Goal: Information Seeking & Learning: Learn about a topic

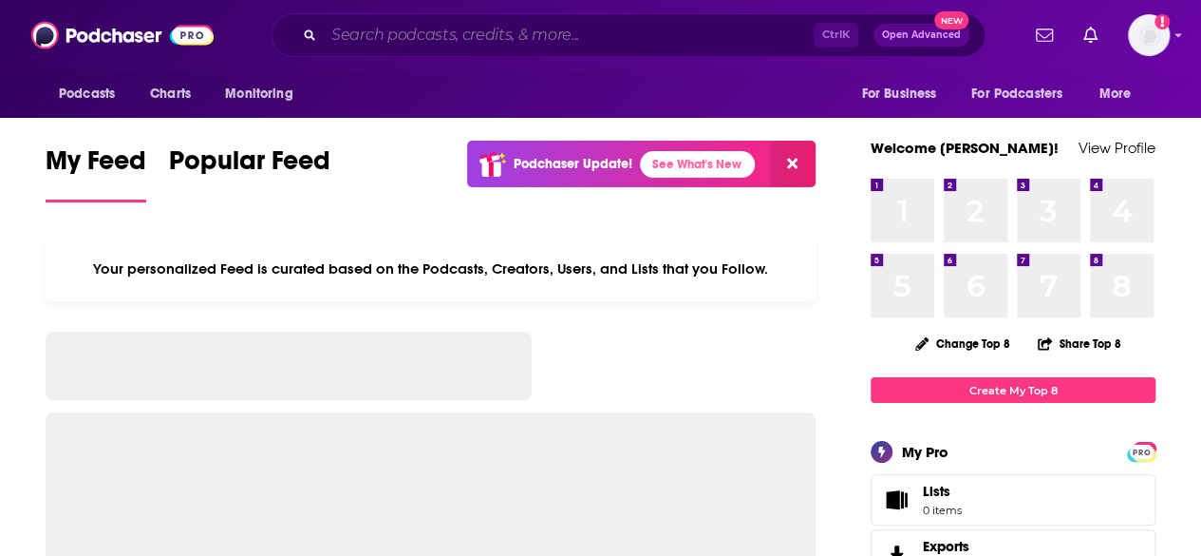
click at [532, 39] on input "Search podcasts, credits, & more..." at bounding box center [569, 35] width 490 height 30
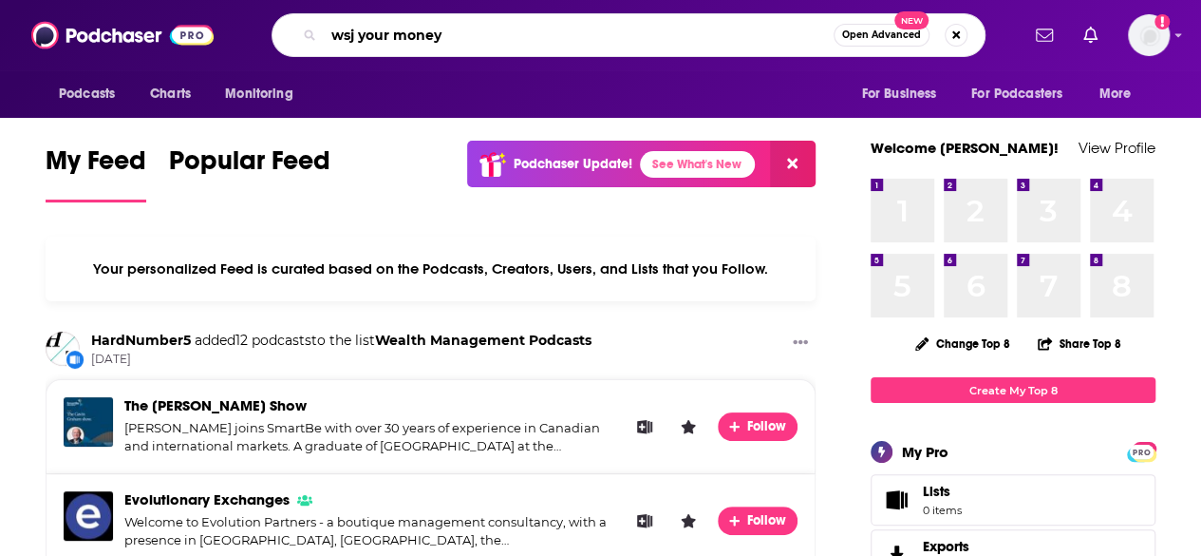
type input "wsj your money"
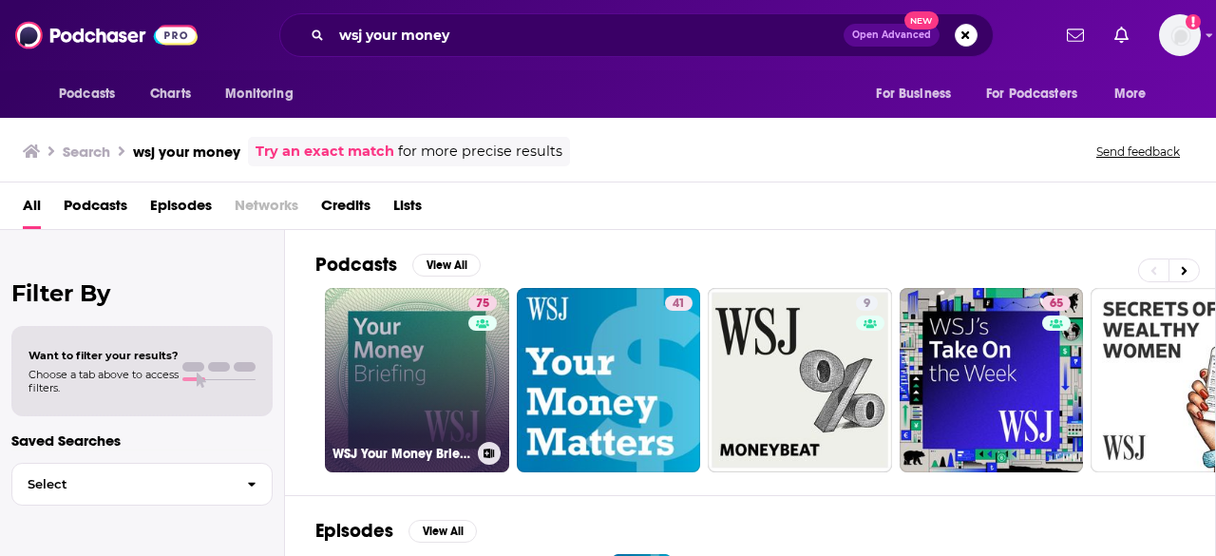
click at [403, 370] on link "75 WSJ Your Money Briefing" at bounding box center [417, 380] width 184 height 184
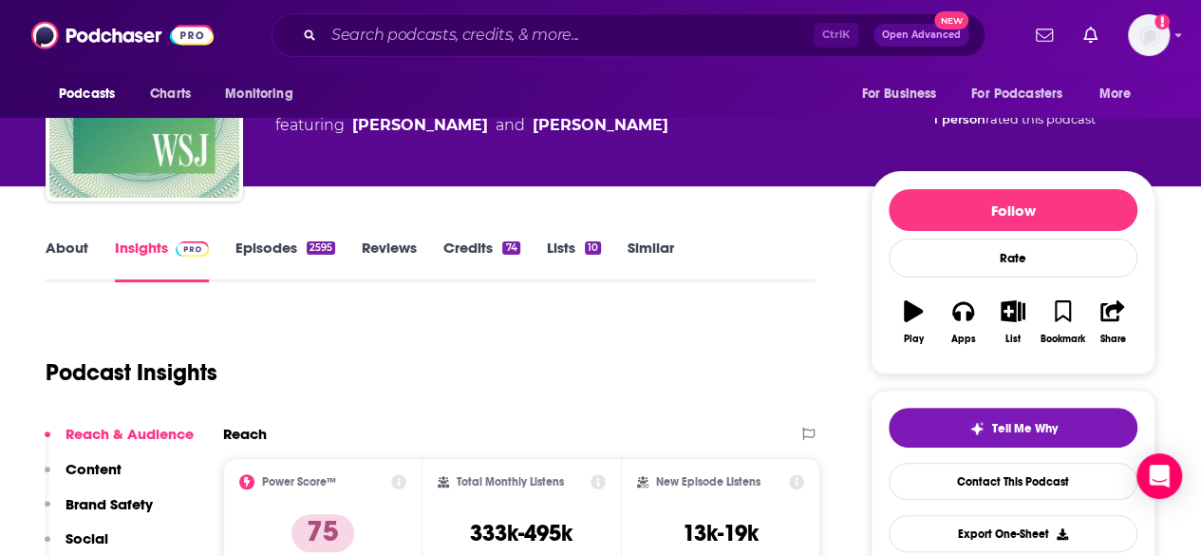
scroll to position [120, 0]
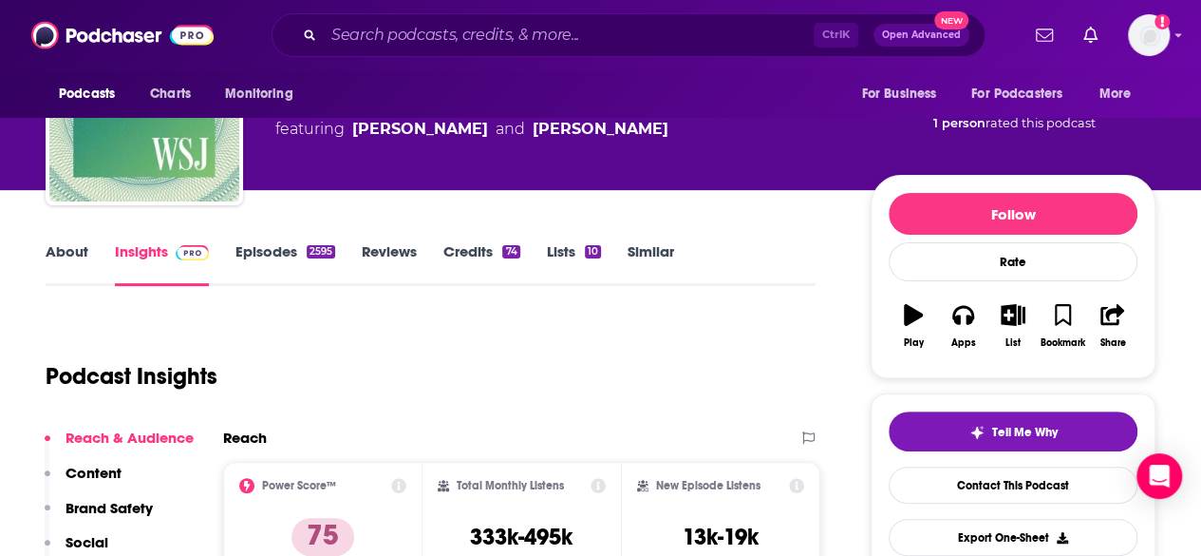
click at [268, 246] on link "Episodes 2595" at bounding box center [286, 264] width 100 height 44
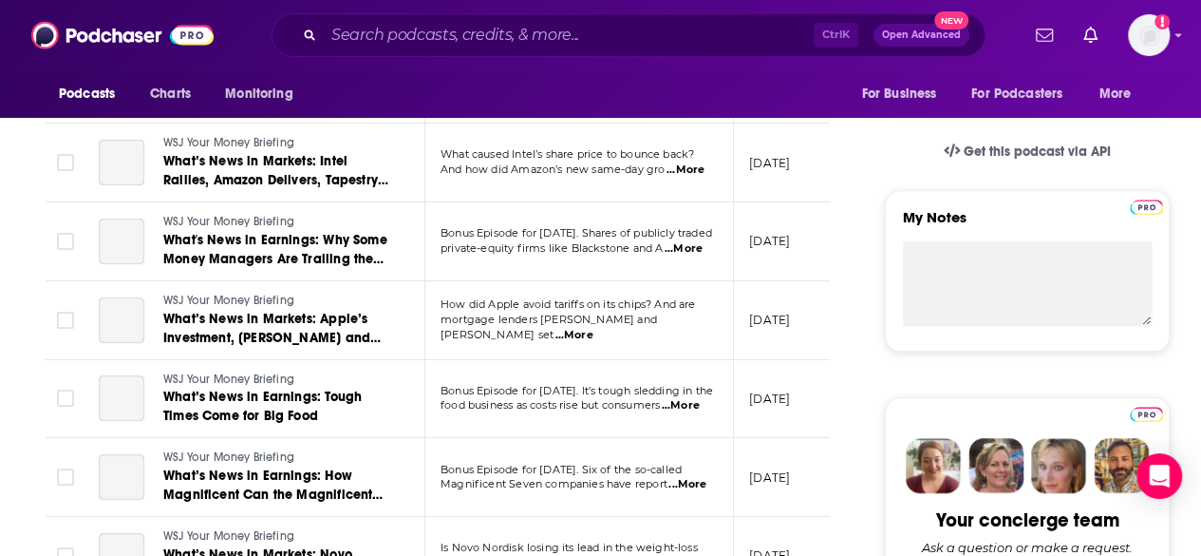
scroll to position [585, 0]
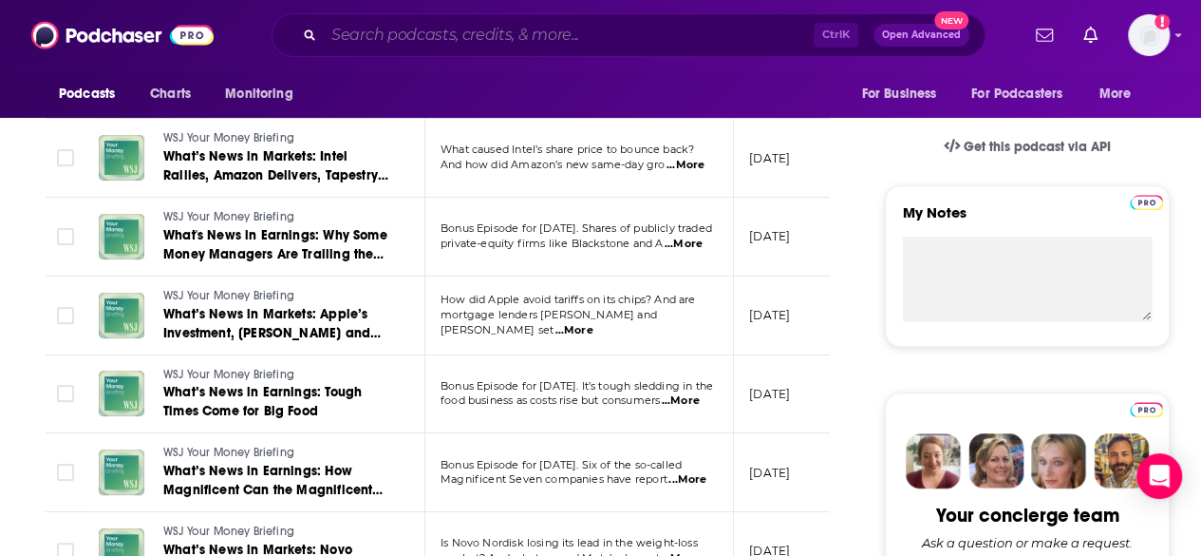
click at [427, 32] on input "Search podcasts, credits, & more..." at bounding box center [569, 35] width 490 height 30
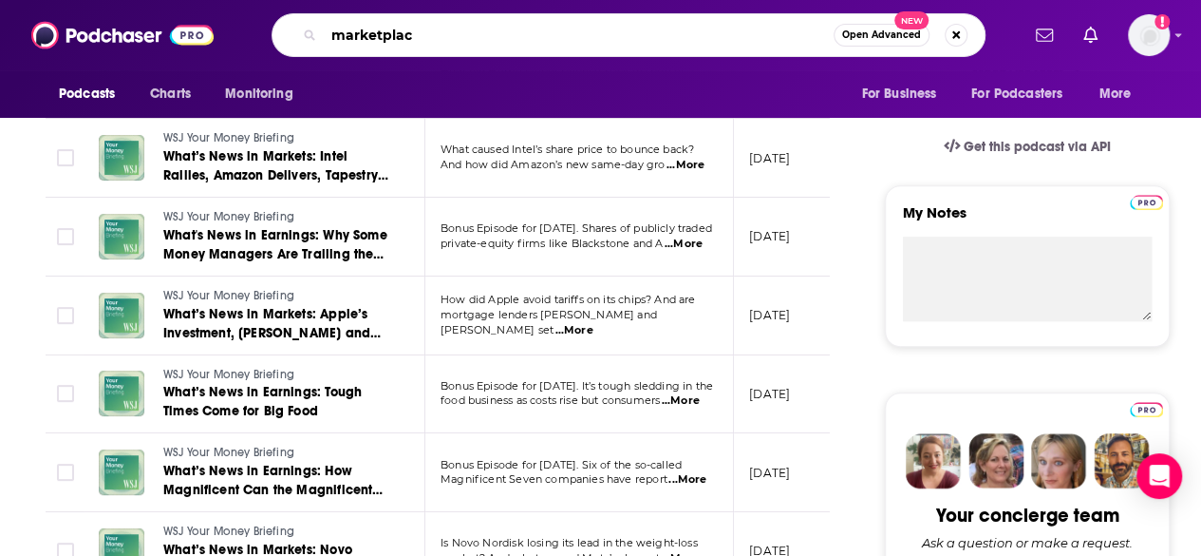
type input "marketplace"
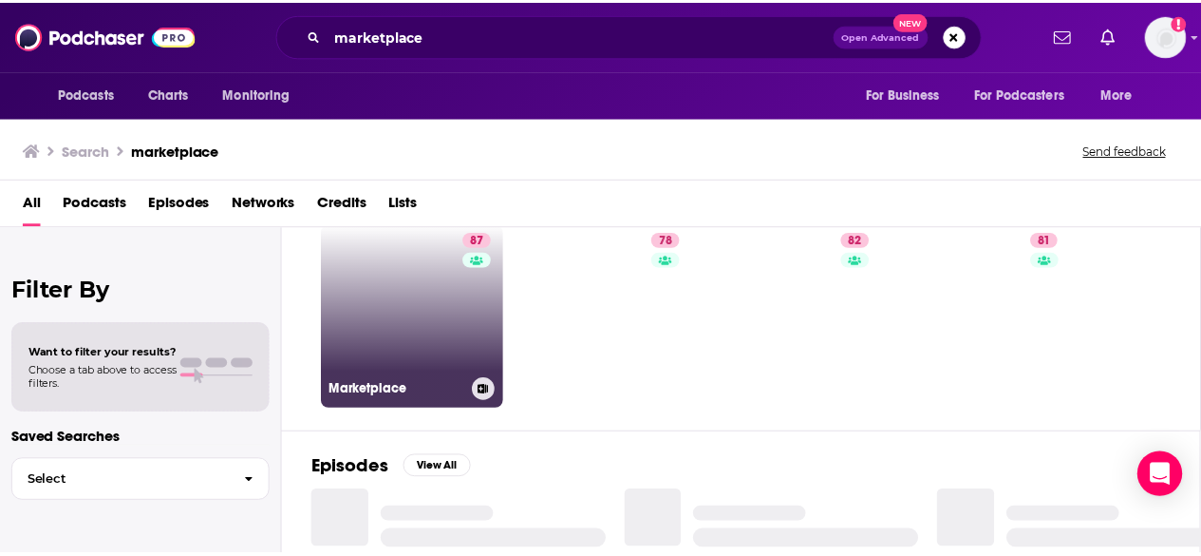
scroll to position [61, 0]
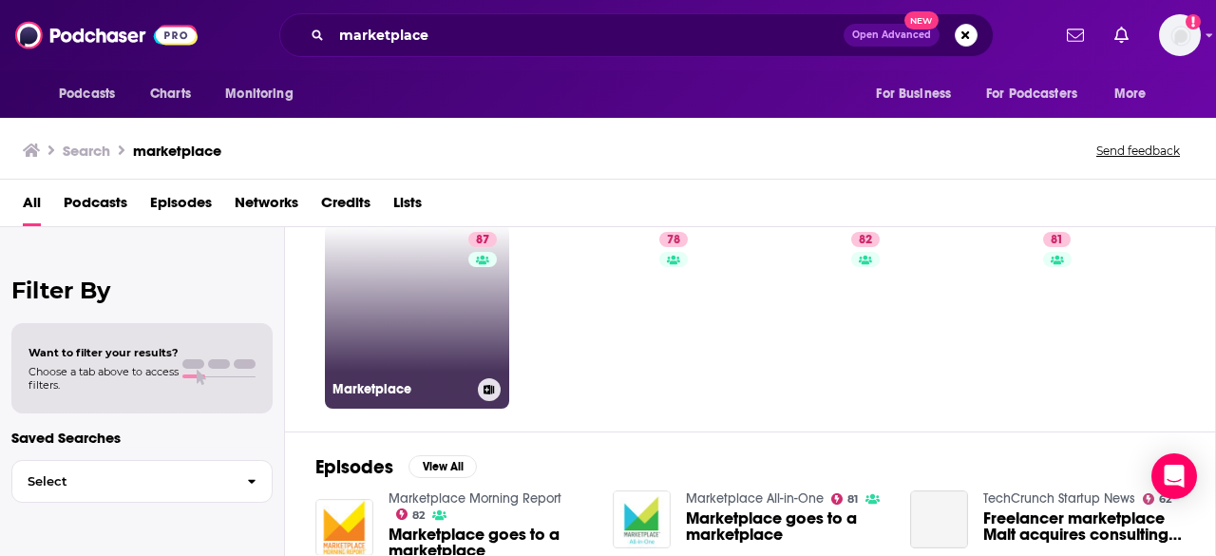
click at [413, 314] on link "87 Marketplace" at bounding box center [417, 316] width 184 height 184
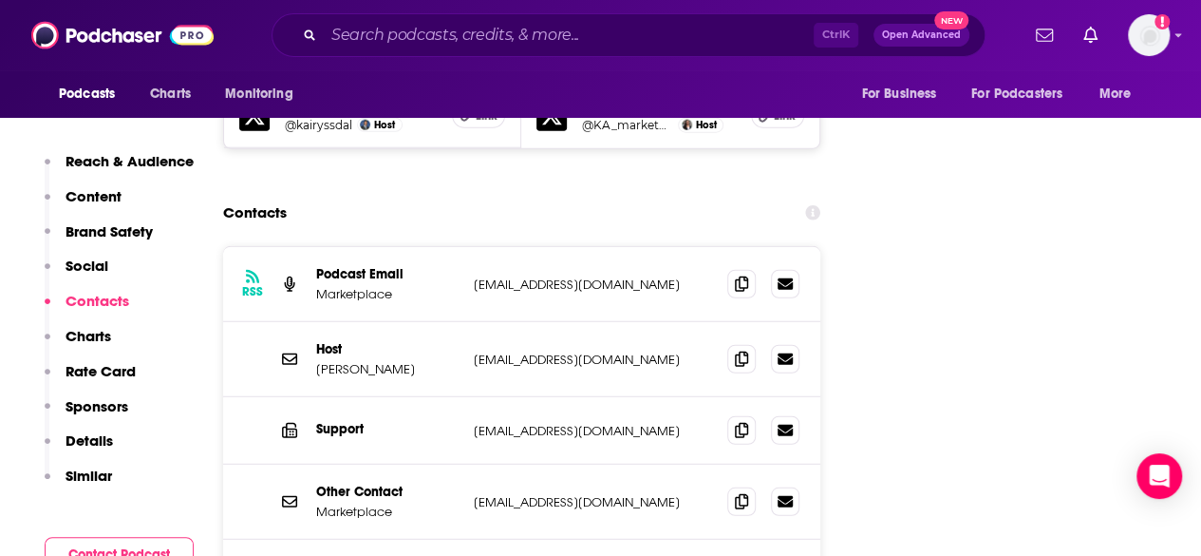
scroll to position [2333, 0]
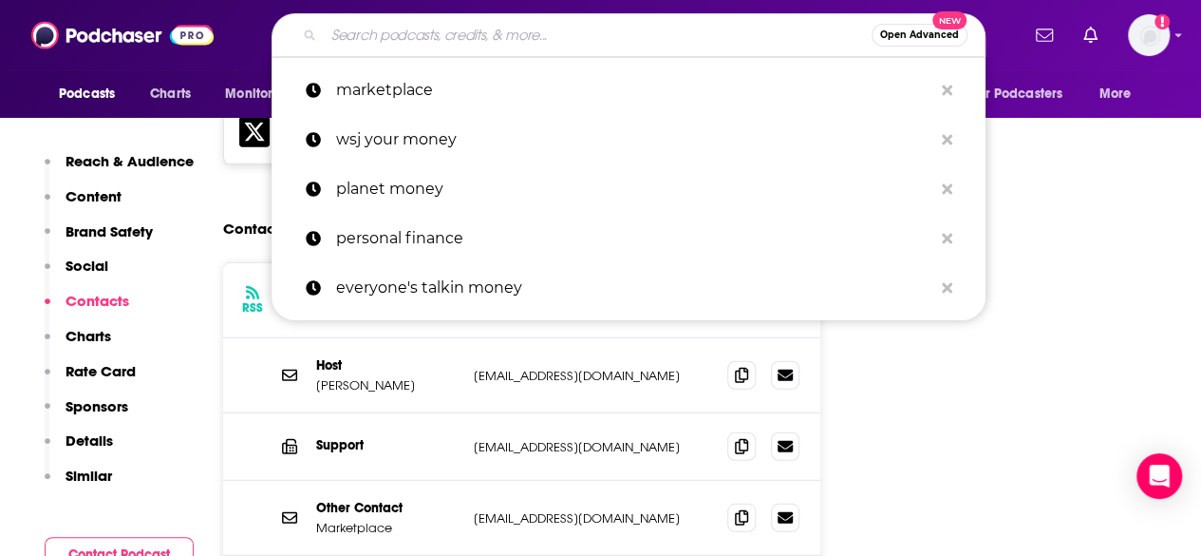
click at [439, 35] on input "Search podcasts, credits, & more..." at bounding box center [598, 35] width 548 height 30
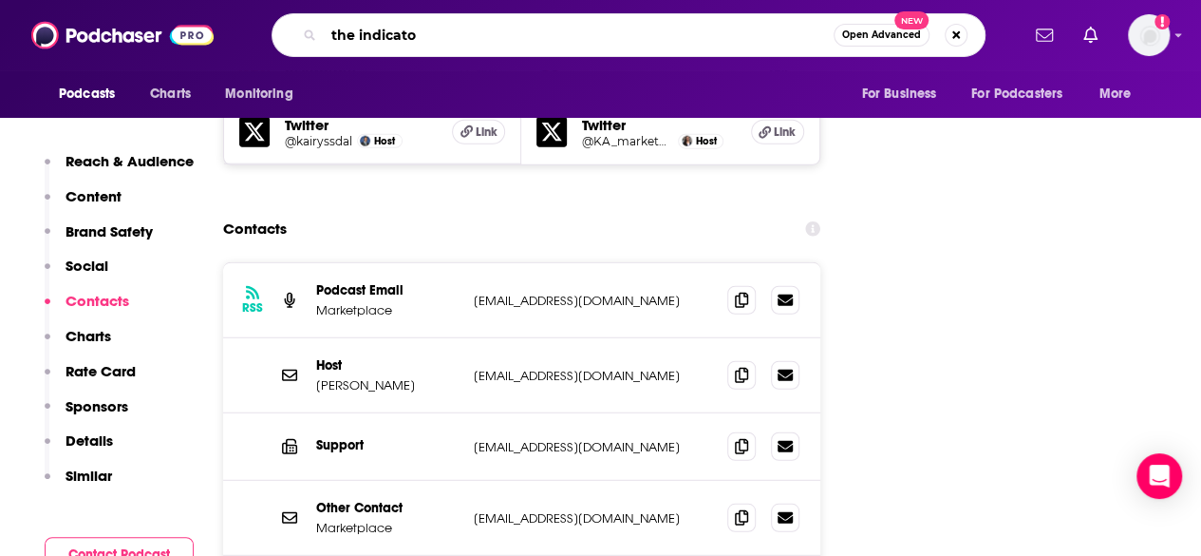
type input "the indicator"
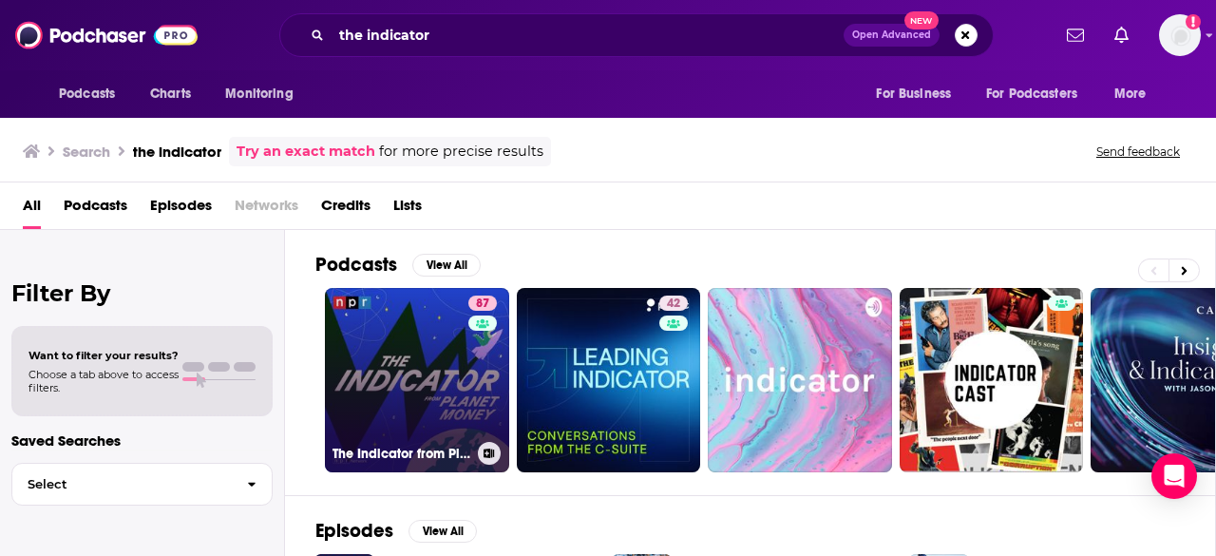
click at [460, 379] on link "87 The Indicator from Planet Money" at bounding box center [417, 380] width 184 height 184
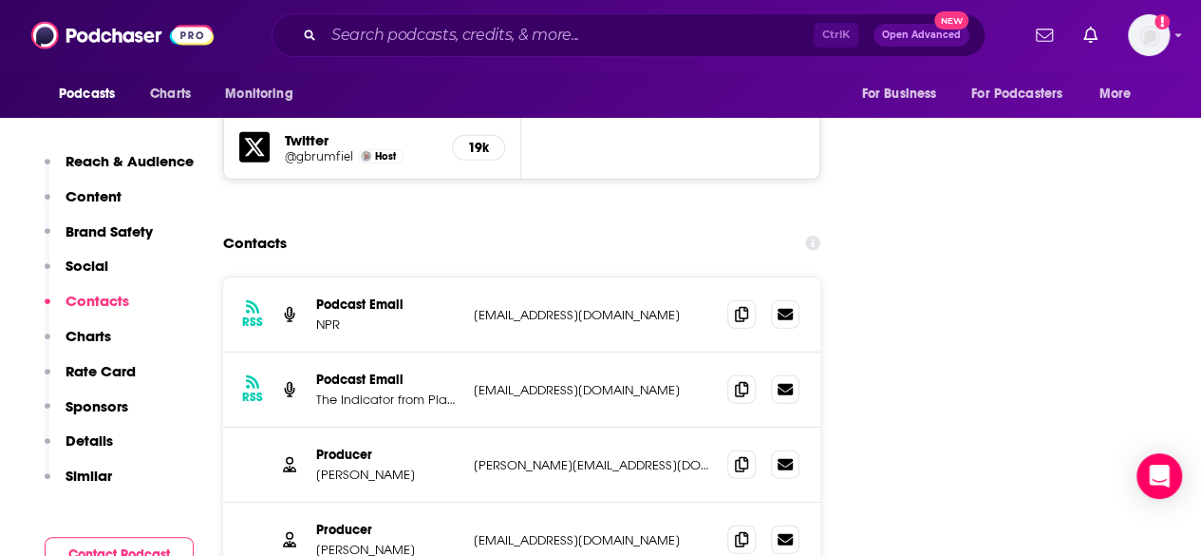
scroll to position [2617, 0]
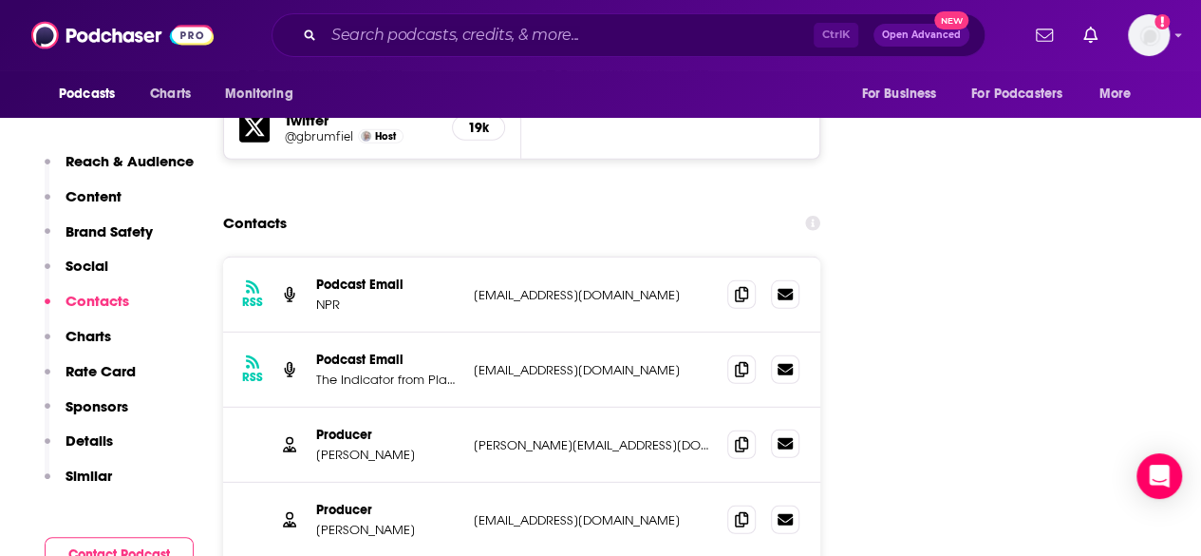
click at [794, 429] on link at bounding box center [785, 443] width 28 height 28
click at [791, 438] on icon at bounding box center [785, 443] width 15 height 11
click at [395, 34] on input "Search podcasts, credits, & more..." at bounding box center [569, 35] width 490 height 30
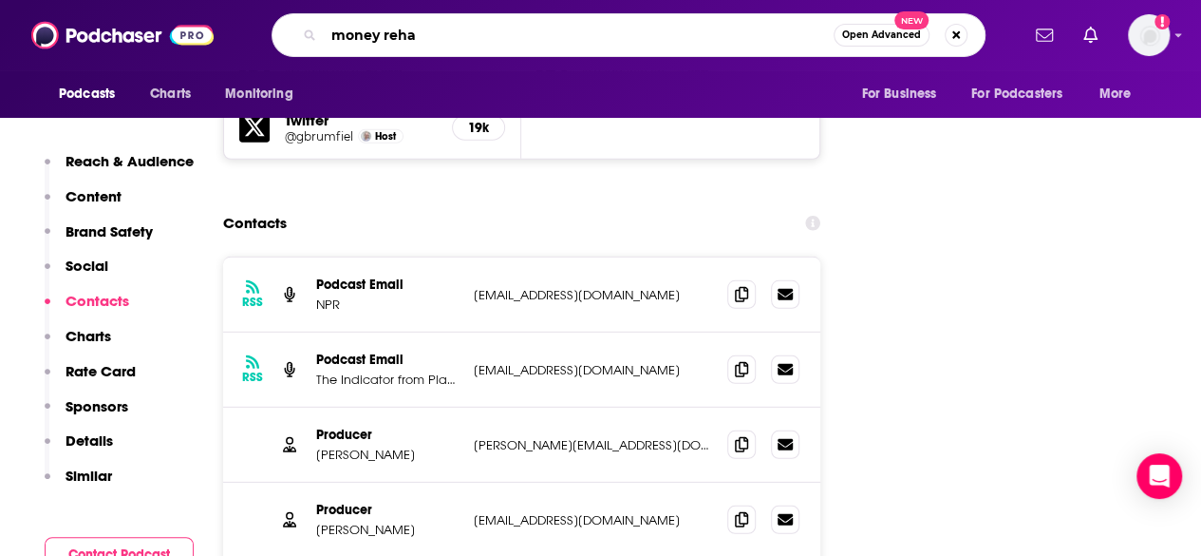
type input "money rehab"
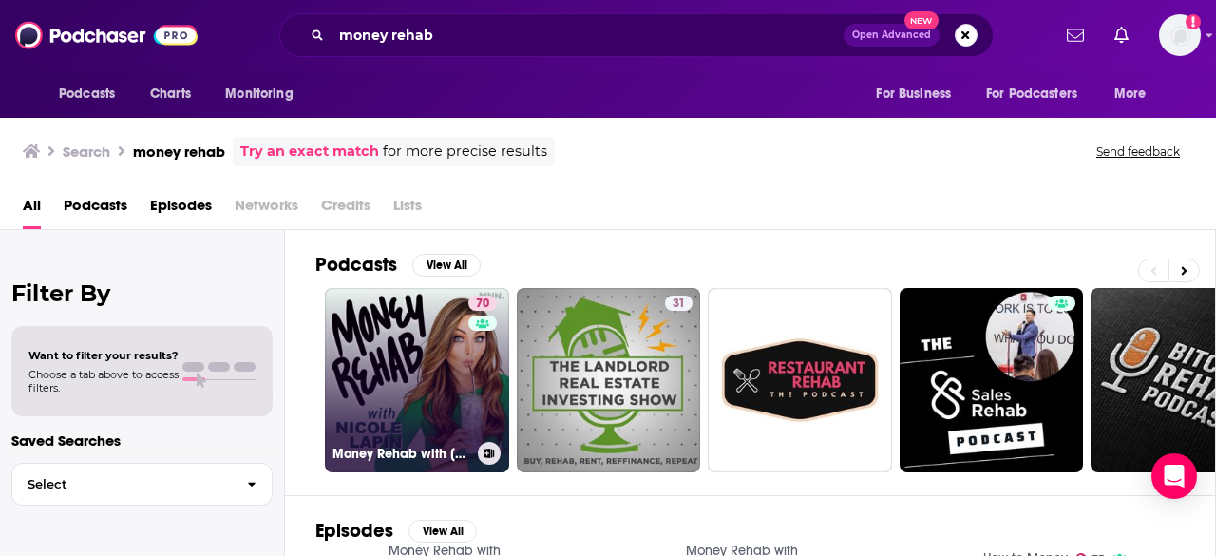
click at [425, 341] on link "70 Money Rehab with [PERSON_NAME]" at bounding box center [417, 380] width 184 height 184
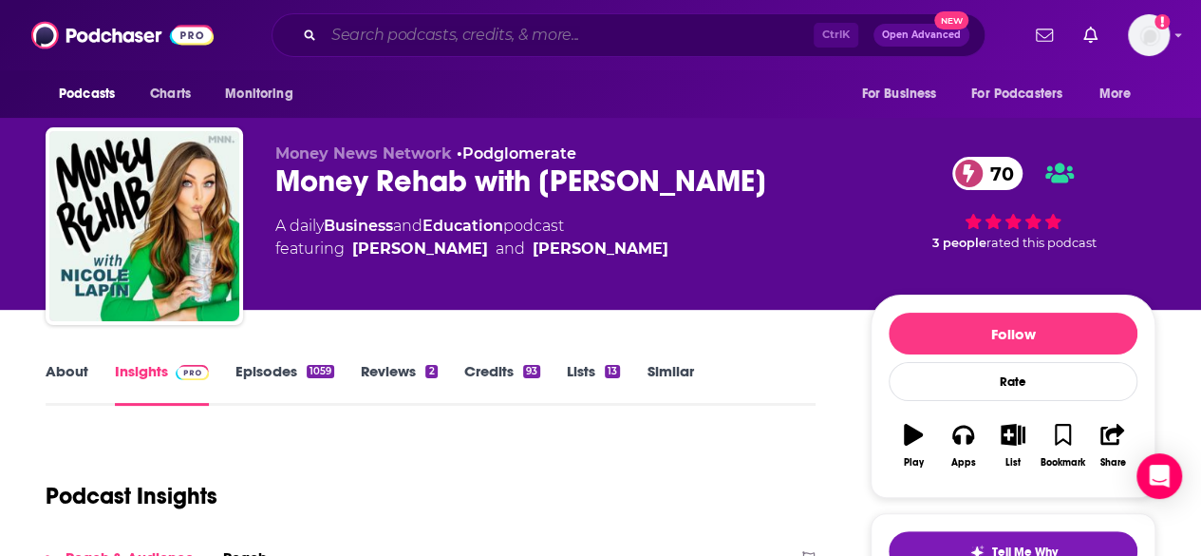
click at [390, 31] on input "Search podcasts, credits, & more..." at bounding box center [569, 35] width 490 height 30
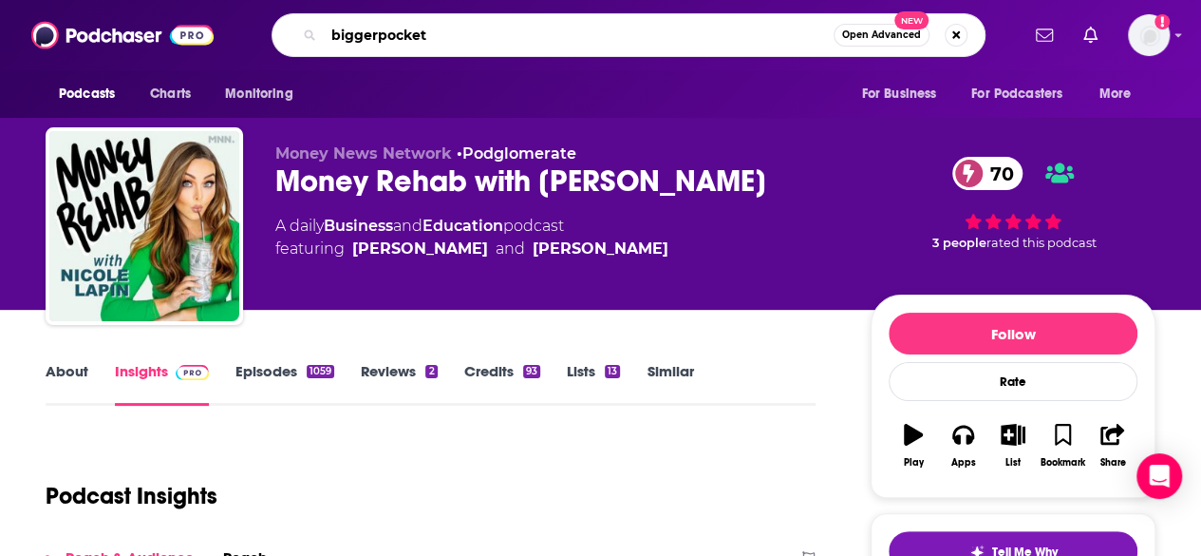
type input "biggerpockets"
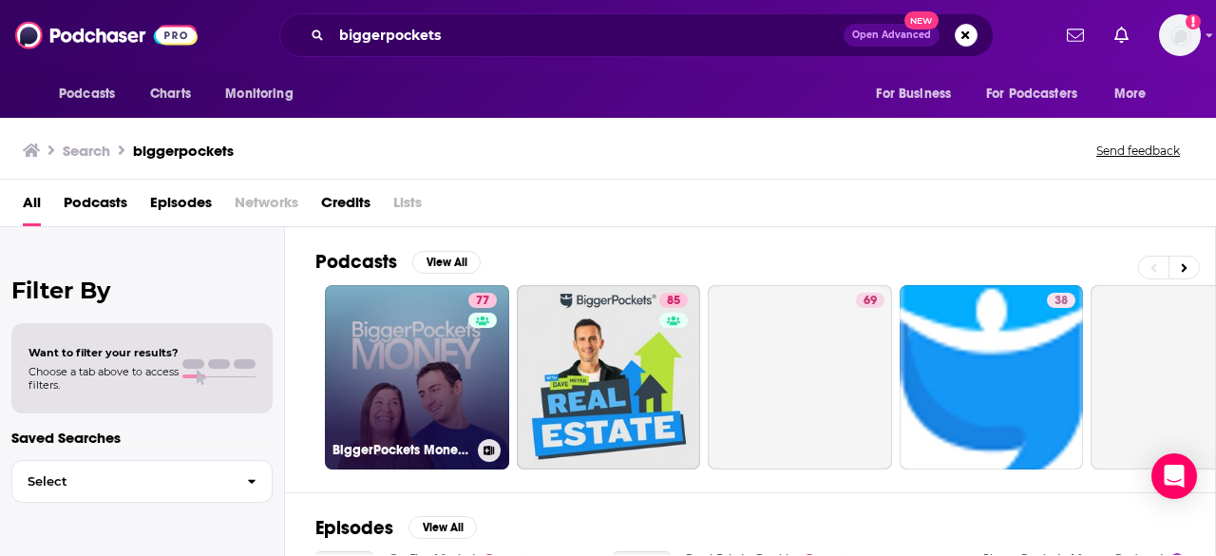
click at [406, 316] on link "77 BiggerPockets Money Podcast" at bounding box center [417, 377] width 184 height 184
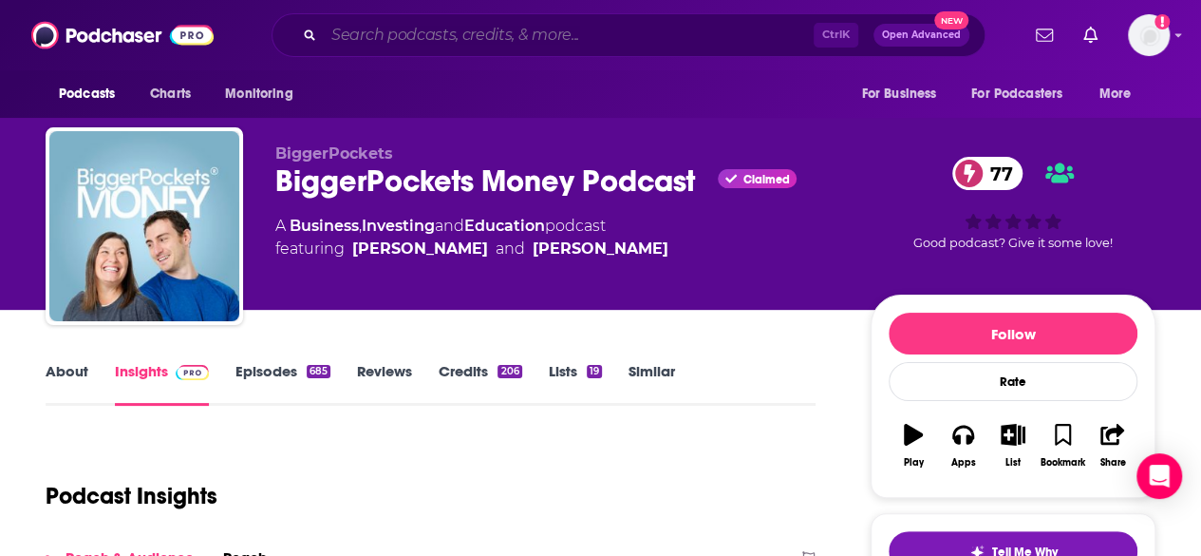
click at [409, 28] on input "Search podcasts, credits, & more..." at bounding box center [569, 35] width 490 height 30
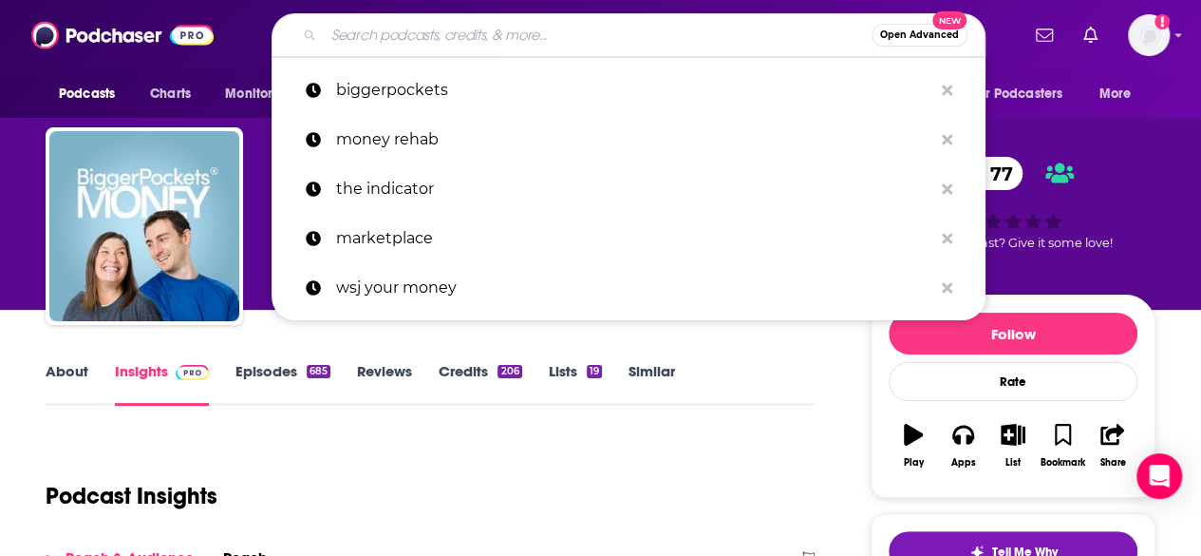
paste input "Harvard Business Review Women at Work"
type input "Harvard Business Review Women at Work"
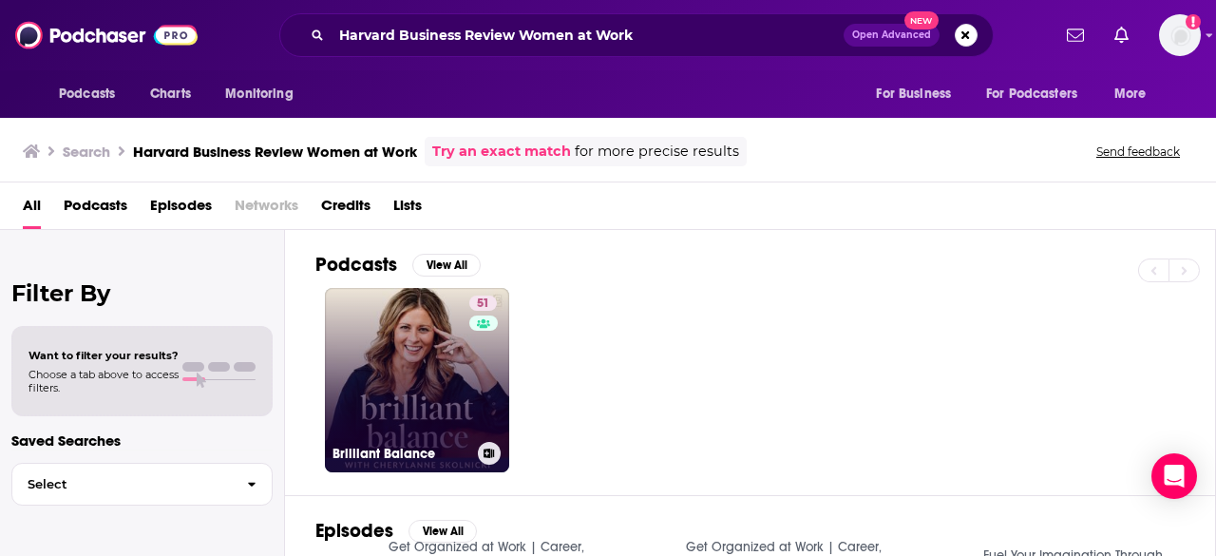
click at [419, 330] on link "51 Brilliant Balance" at bounding box center [417, 380] width 184 height 184
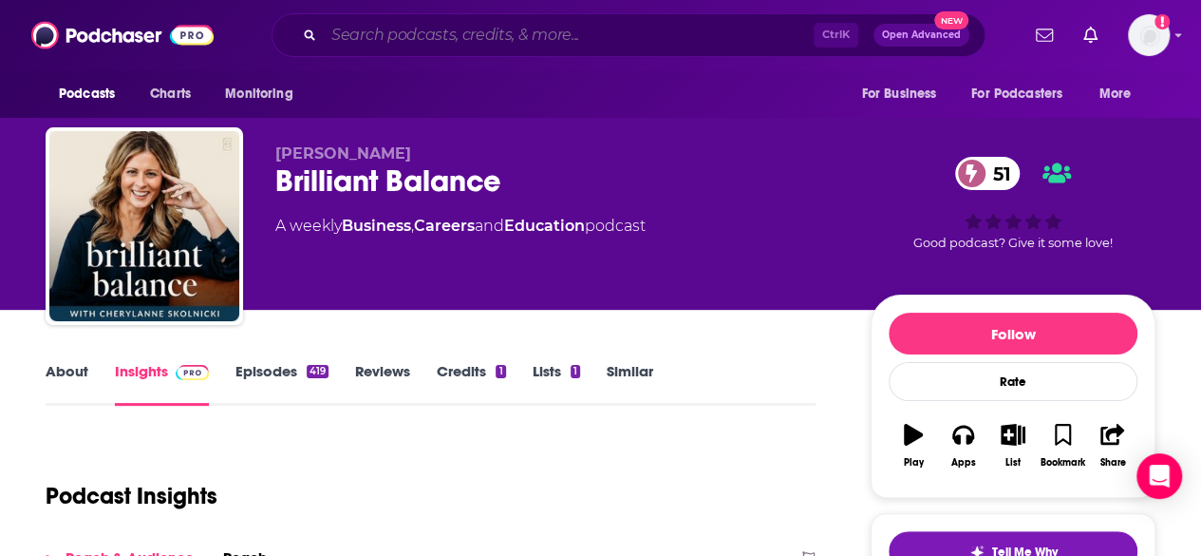
click at [462, 35] on input "Search podcasts, credits, & more..." at bounding box center [569, 35] width 490 height 30
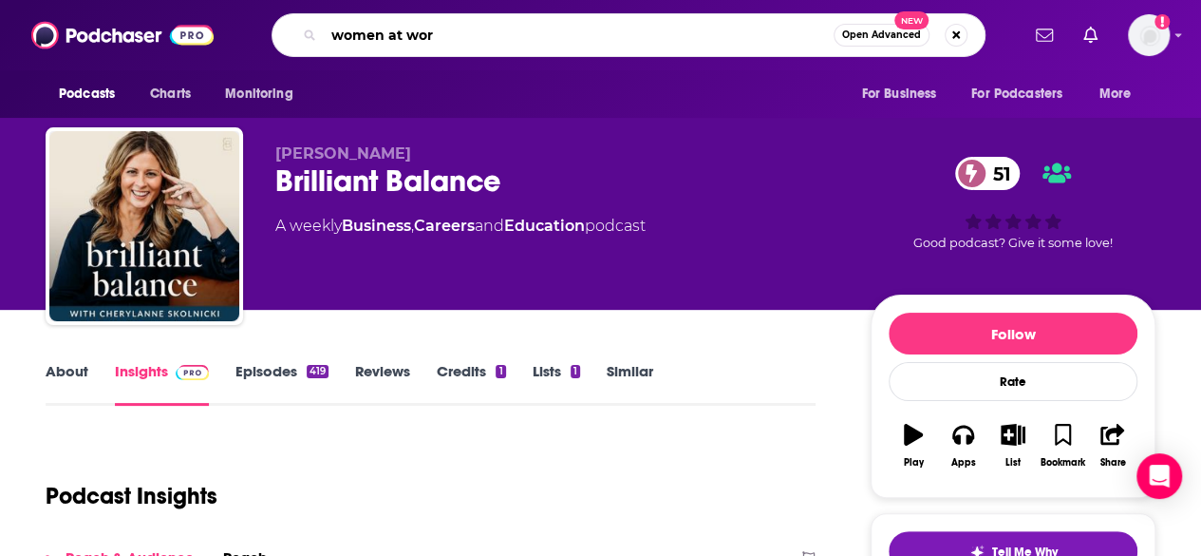
type input "women at work"
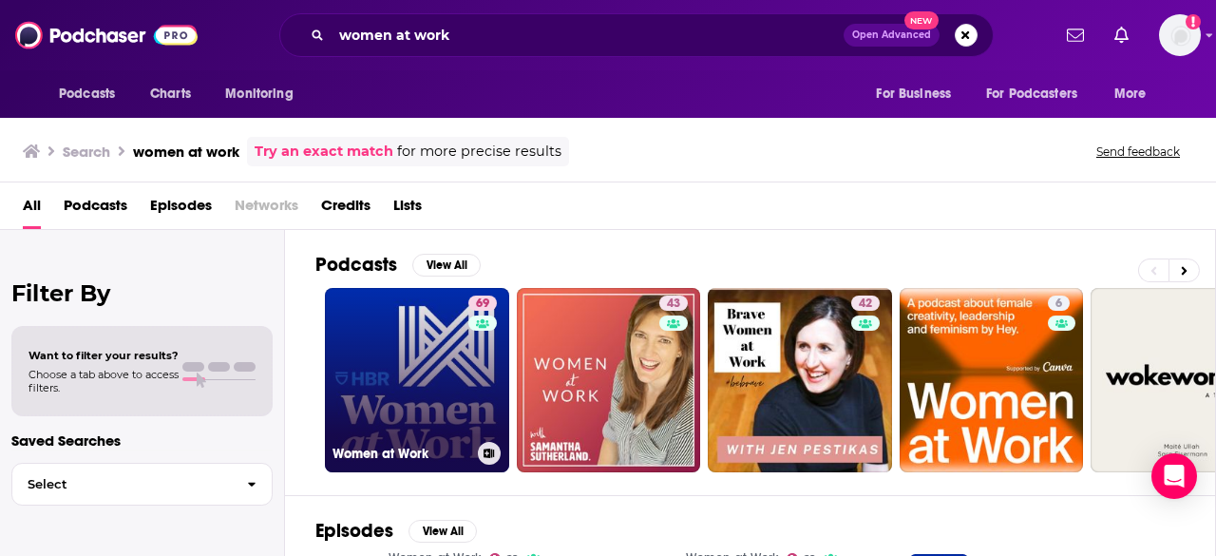
click at [432, 344] on link "69 Women at Work" at bounding box center [417, 380] width 184 height 184
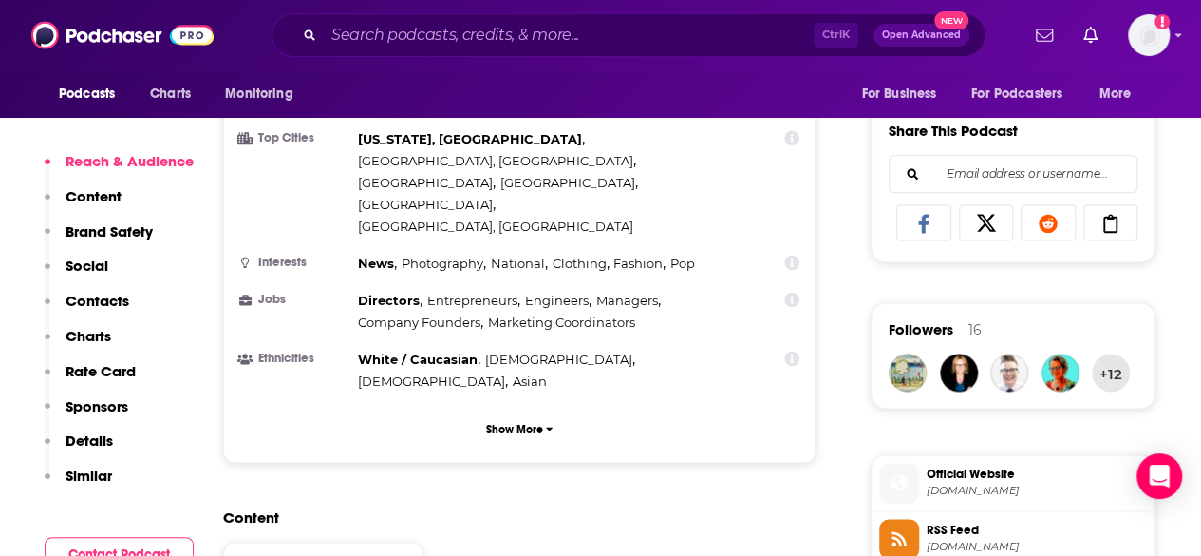
scroll to position [1157, 0]
